Goal: Task Accomplishment & Management: Complete application form

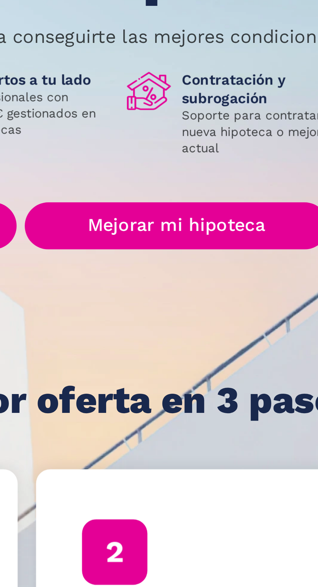
click at [221, 173] on link "Mejorar mi hipoteca" at bounding box center [207, 171] width 96 height 15
